Goal: Task Accomplishment & Management: Use online tool/utility

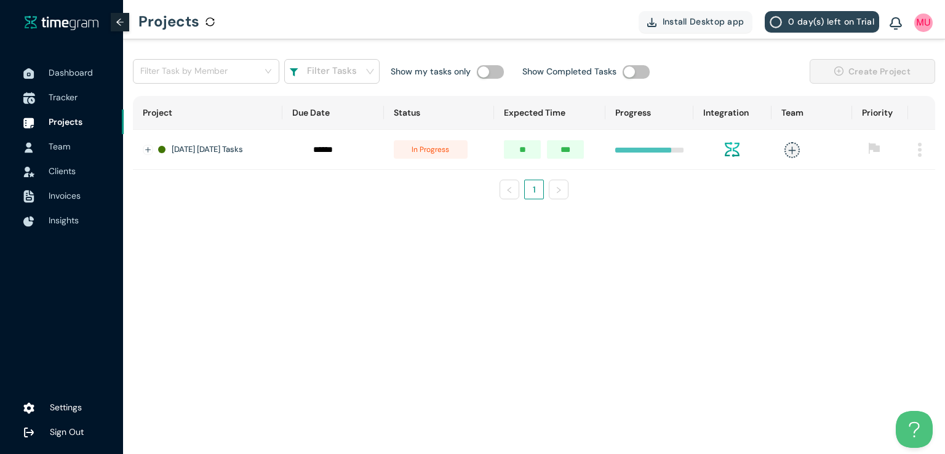
click at [55, 97] on span "Tracker" at bounding box center [63, 97] width 29 height 11
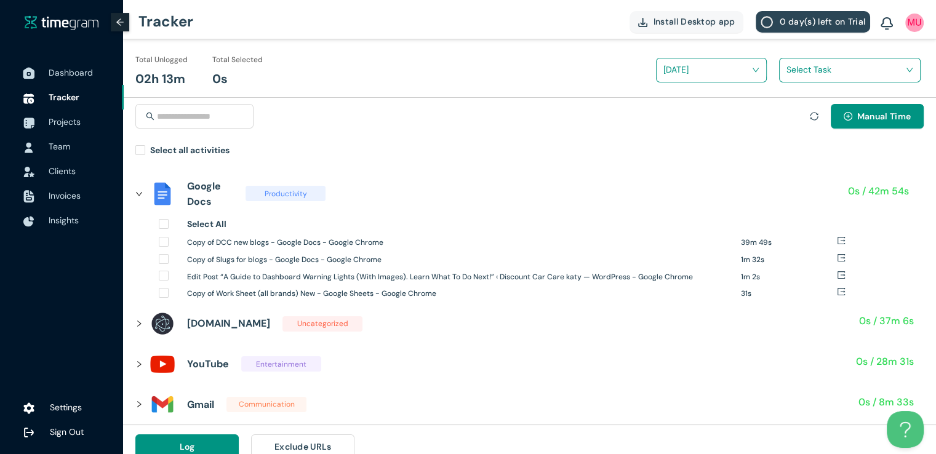
click at [79, 74] on span "Dashboard" at bounding box center [71, 72] width 44 height 11
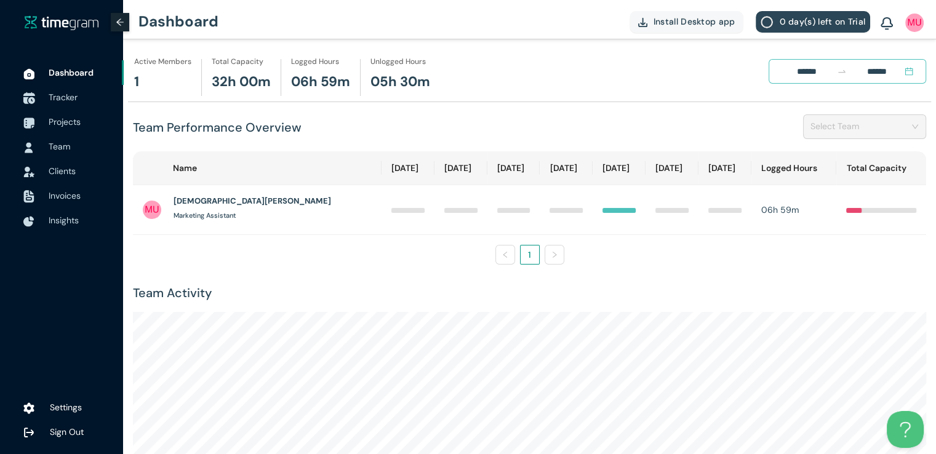
click at [60, 99] on span "Tracker" at bounding box center [63, 97] width 29 height 11
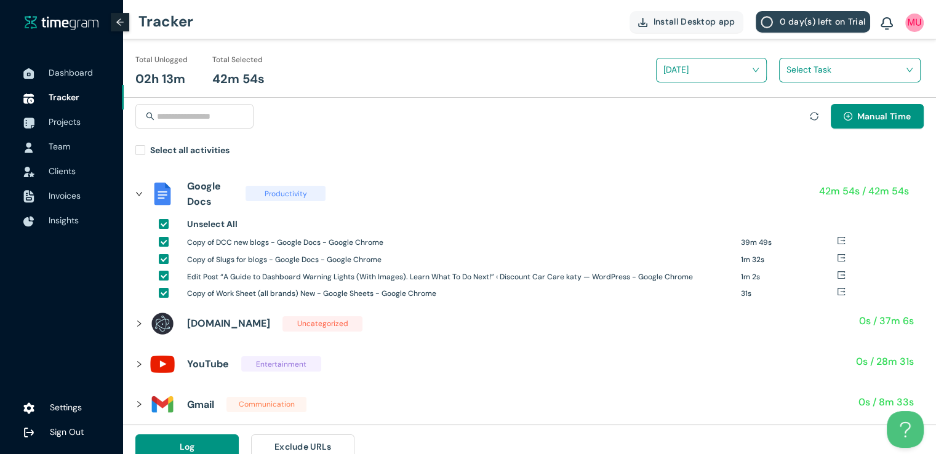
scroll to position [14, 0]
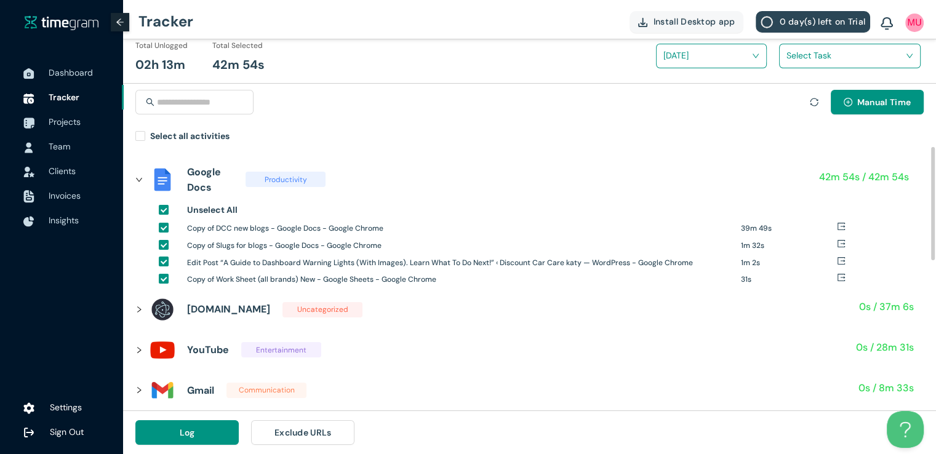
click at [141, 312] on icon "right" at bounding box center [138, 309] width 7 height 7
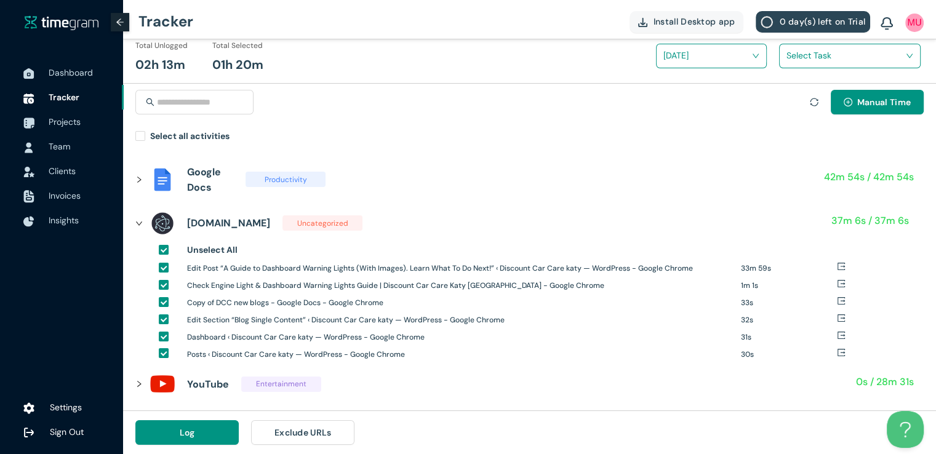
click at [788, 58] on input "search" at bounding box center [845, 55] width 118 height 18
click at [797, 100] on h1 "DCC Blogs and checklist seo" at bounding box center [866, 101] width 145 height 14
click at [189, 427] on span "Log" at bounding box center [187, 433] width 15 height 14
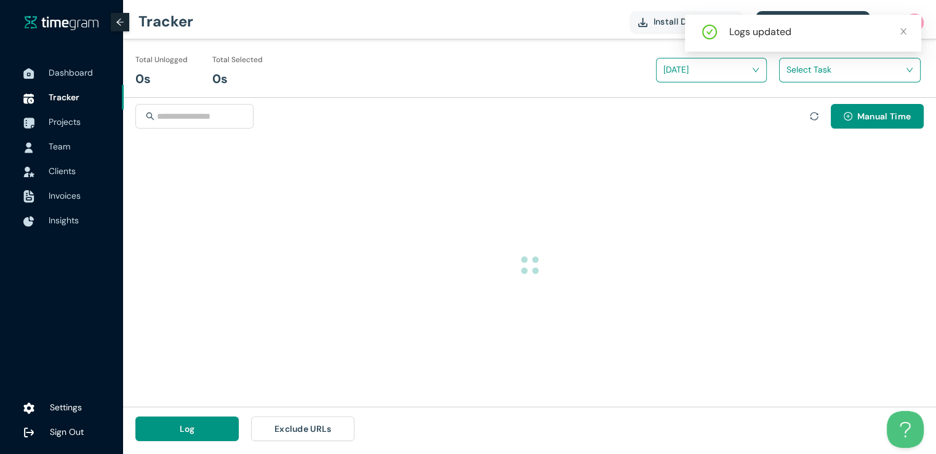
scroll to position [0, 0]
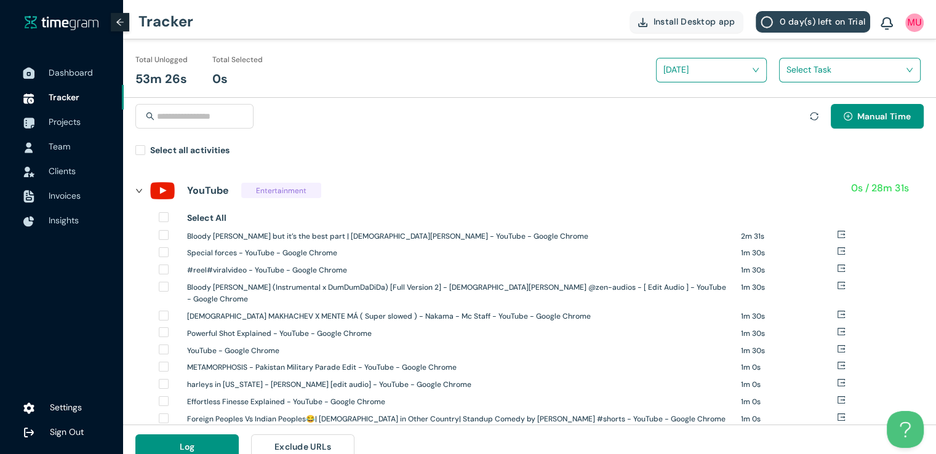
click at [71, 71] on span "Dashboard" at bounding box center [71, 72] width 44 height 11
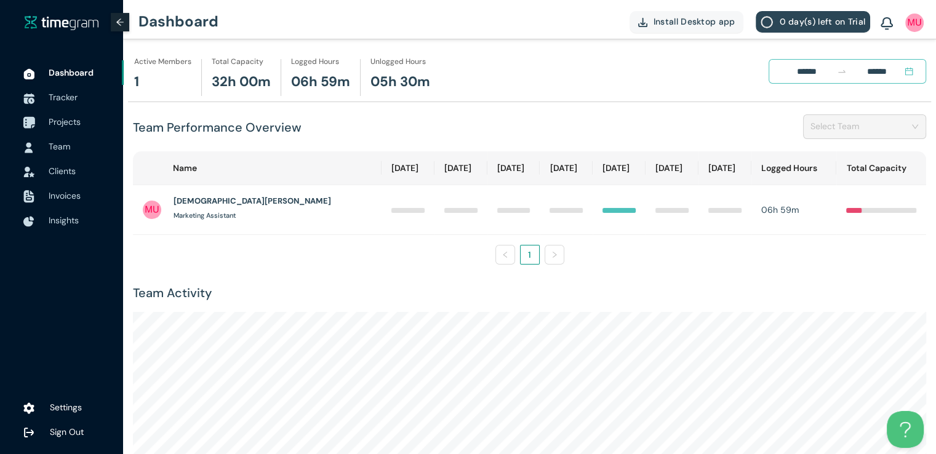
click at [69, 121] on span "Projects" at bounding box center [65, 121] width 32 height 11
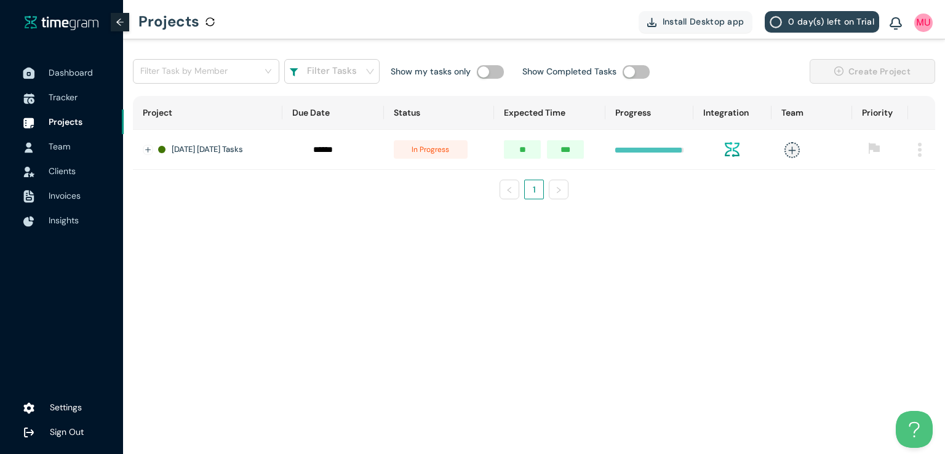
click at [67, 76] on span "Dashboard" at bounding box center [71, 72] width 44 height 11
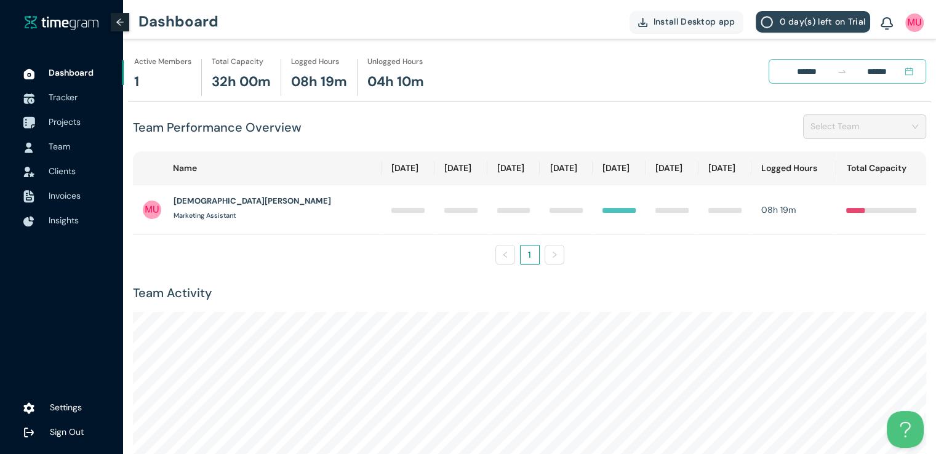
click at [49, 123] on span "Projects" at bounding box center [65, 121] width 32 height 11
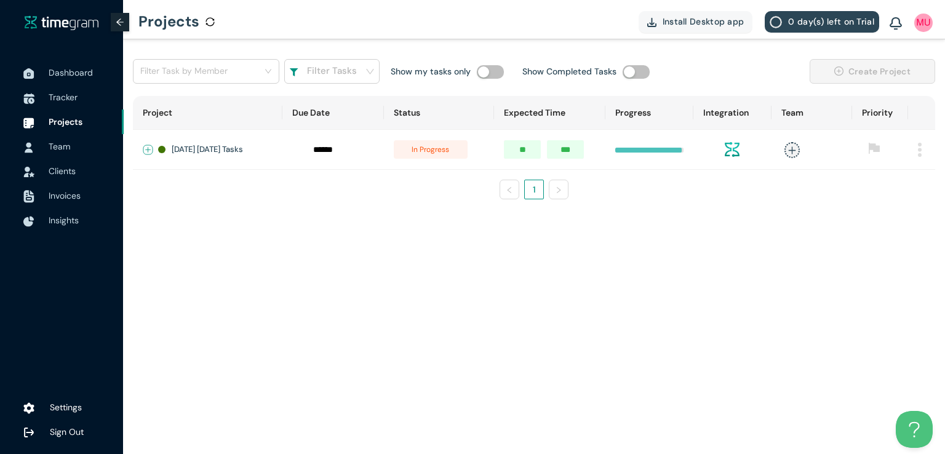
click at [149, 153] on button "Expand row" at bounding box center [148, 150] width 10 height 10
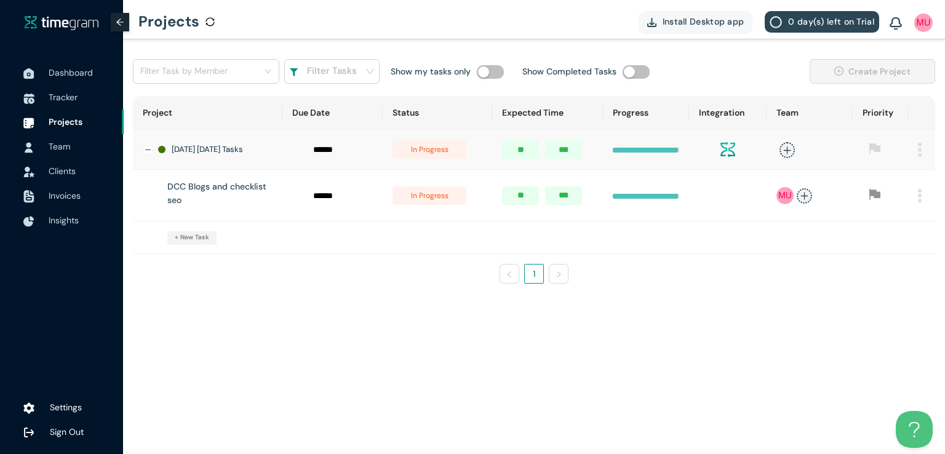
click at [423, 197] on span "in progress" at bounding box center [429, 195] width 74 height 18
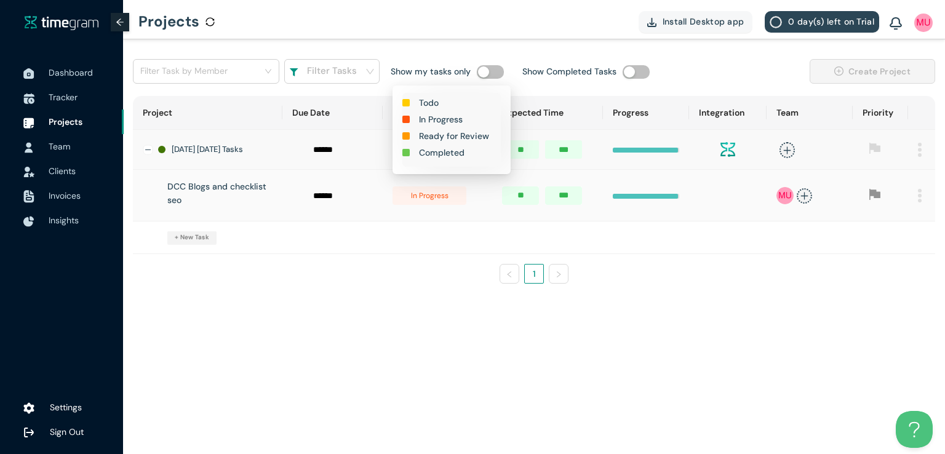
click at [455, 154] on h1 "Completed" at bounding box center [442, 153] width 46 height 14
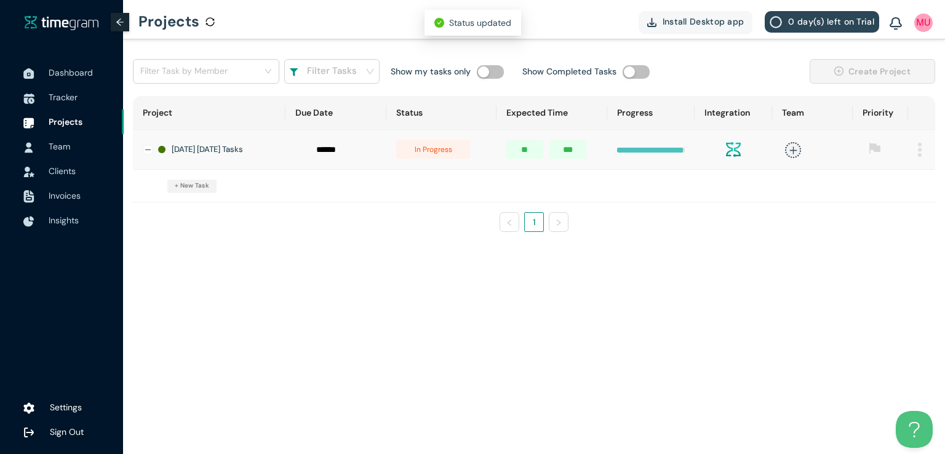
click at [439, 154] on span "in progress" at bounding box center [433, 149] width 74 height 18
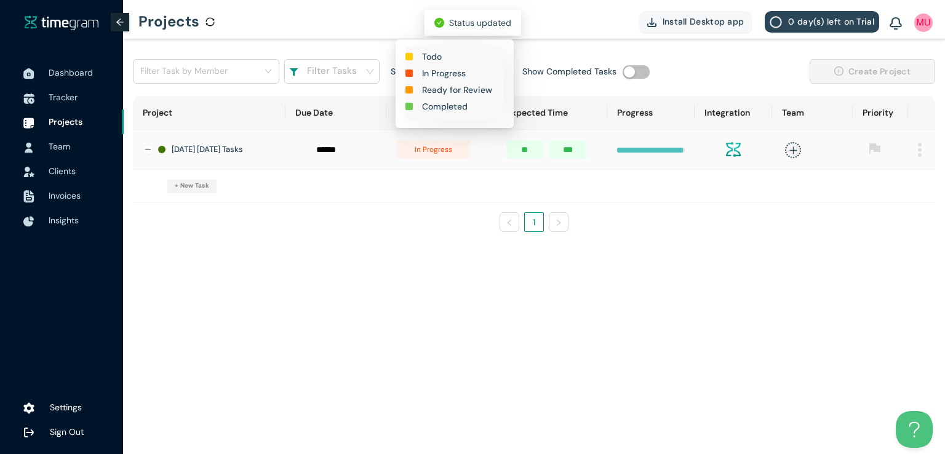
click at [443, 108] on h1 "Completed" at bounding box center [445, 107] width 46 height 14
